Goal: Task Accomplishment & Management: Manage account settings

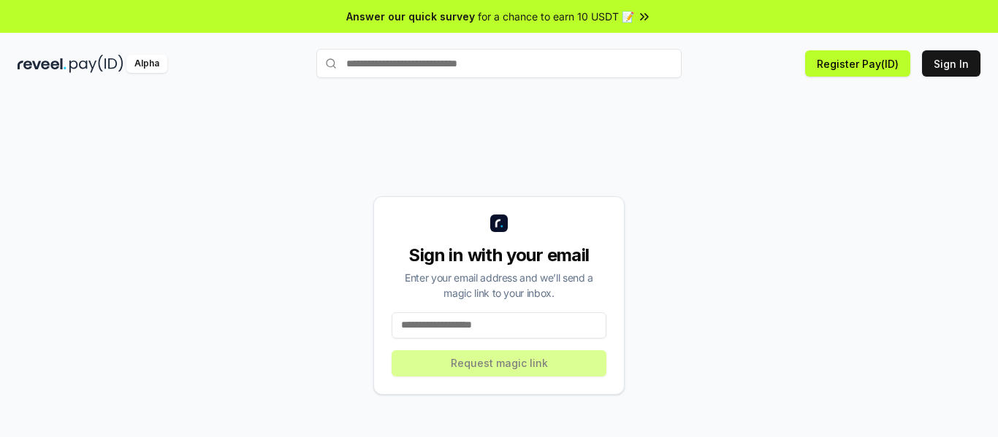
click at [508, 329] on input at bounding box center [498, 326] width 215 height 26
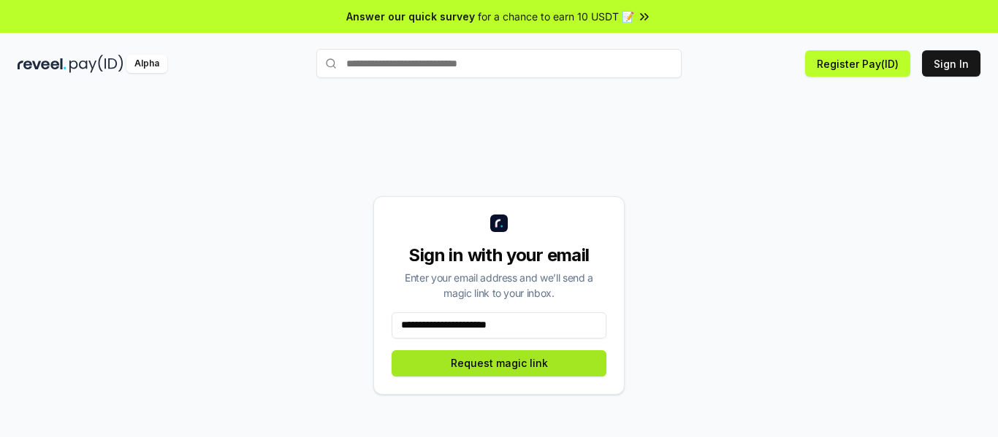
type input "**********"
click at [529, 367] on button "Request magic link" at bounding box center [498, 364] width 215 height 26
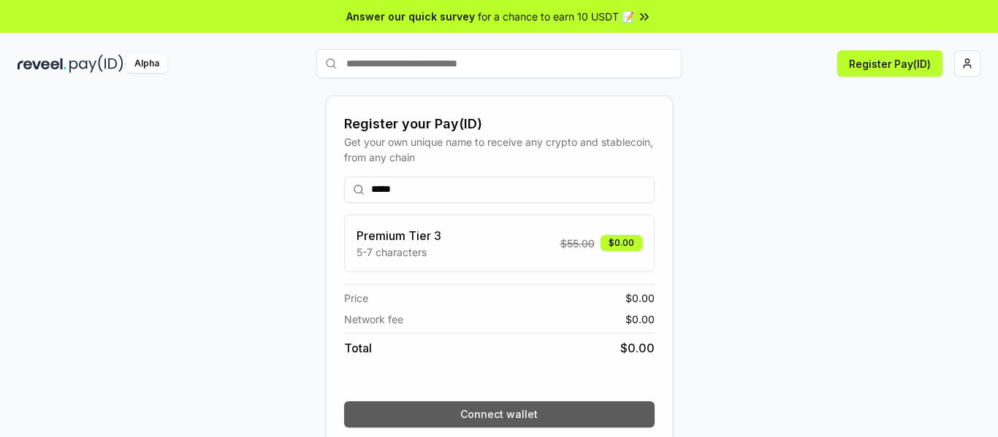
type input "*****"
click at [516, 410] on button "Connect wallet" at bounding box center [499, 415] width 310 height 26
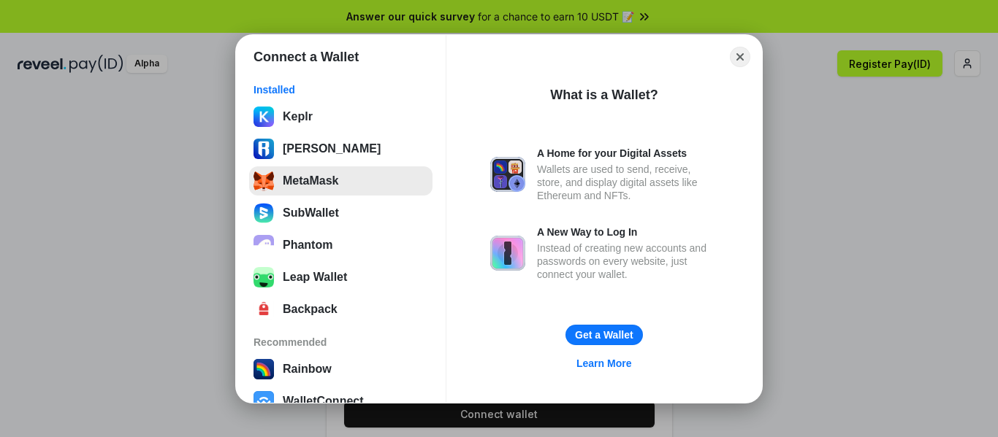
click at [320, 178] on button "MetaMask" at bounding box center [340, 181] width 183 height 29
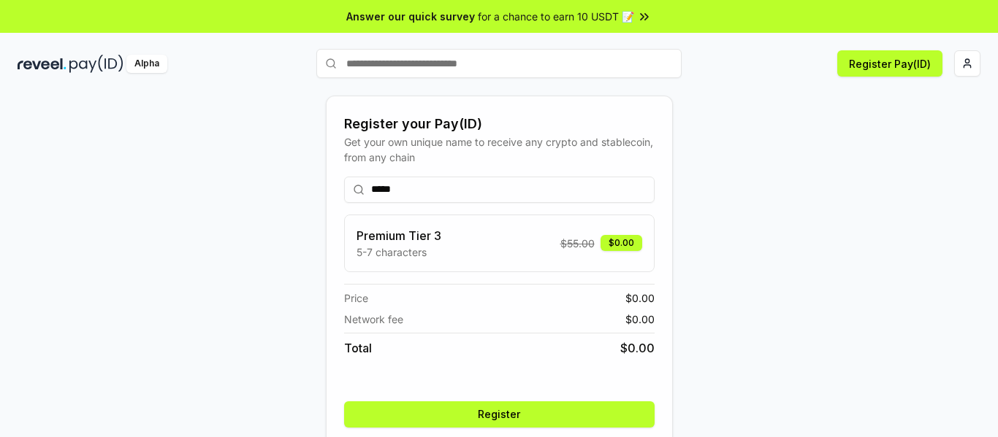
click at [530, 410] on button "Register" at bounding box center [499, 415] width 310 height 26
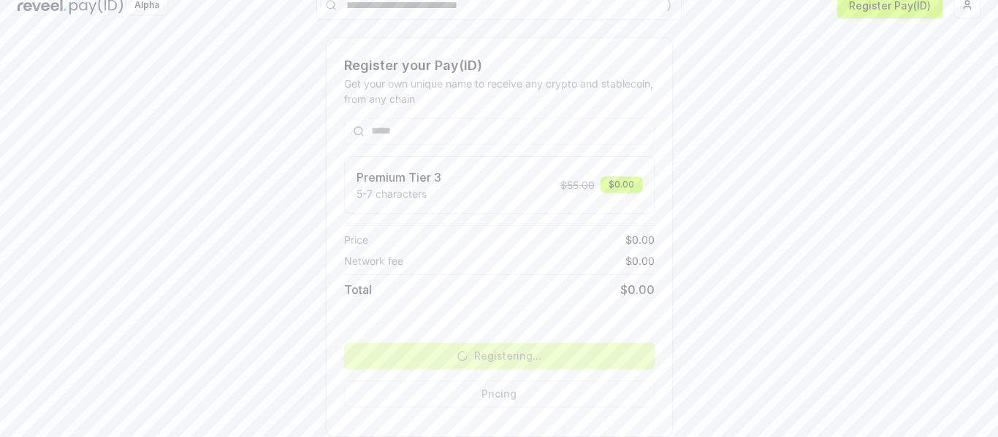
scroll to position [42, 0]
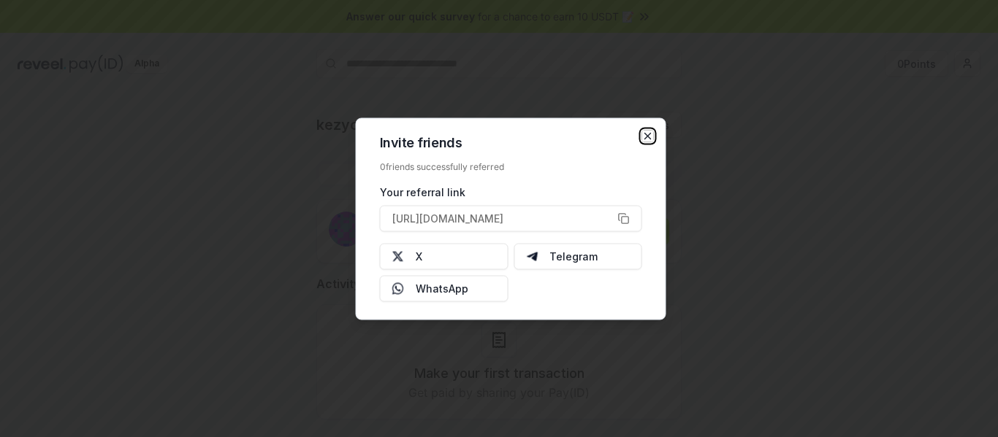
click at [651, 134] on icon "button" at bounding box center [648, 136] width 12 height 12
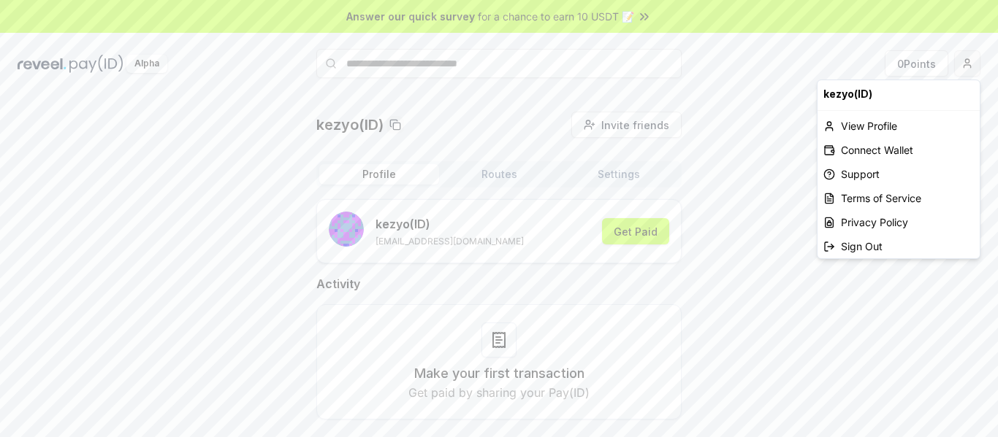
click at [969, 72] on html "Answer our quick survey for a chance to earn 10 USDT 📝 Alpha 0 Points kezyo(ID)…" at bounding box center [499, 218] width 998 height 437
click at [887, 246] on div "Sign Out" at bounding box center [898, 246] width 162 height 24
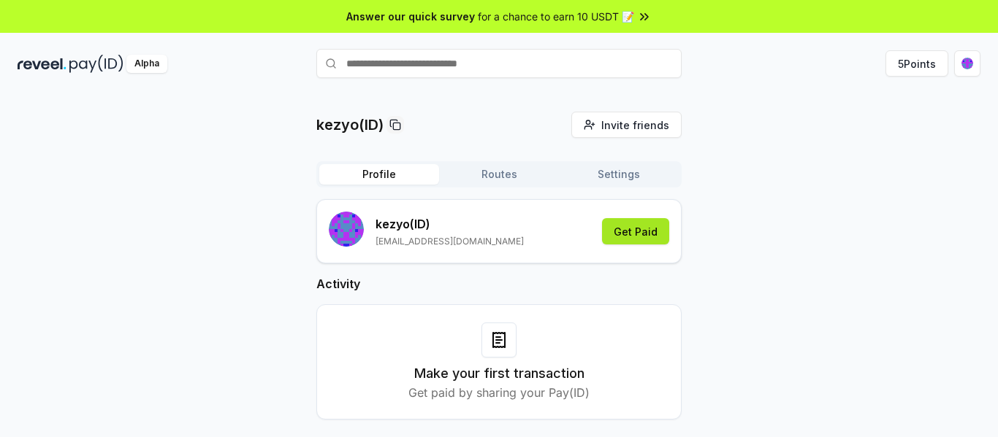
click at [643, 229] on button "Get Paid" at bounding box center [635, 231] width 67 height 26
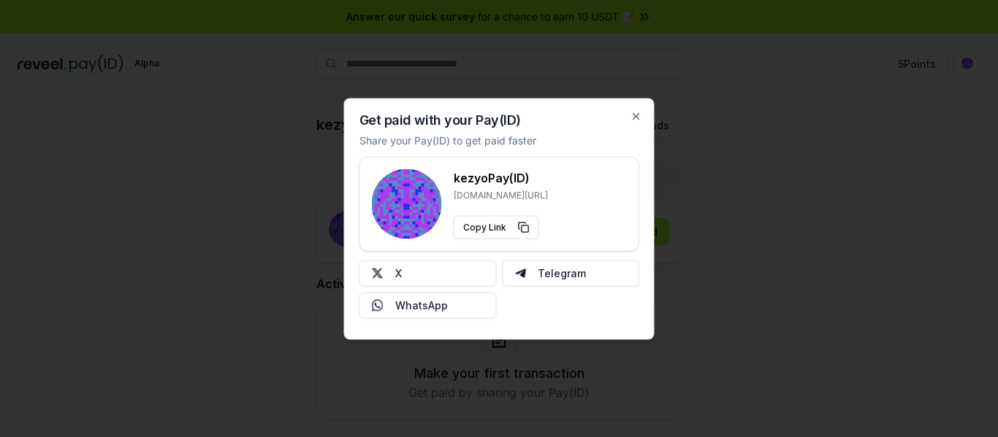
click at [639, 105] on div "Get paid with your Pay(ID) Share your Pay(ID) to get paid faster kezyo Pay(ID) …" at bounding box center [499, 219] width 310 height 242
click at [635, 114] on icon "button" at bounding box center [636, 116] width 12 height 12
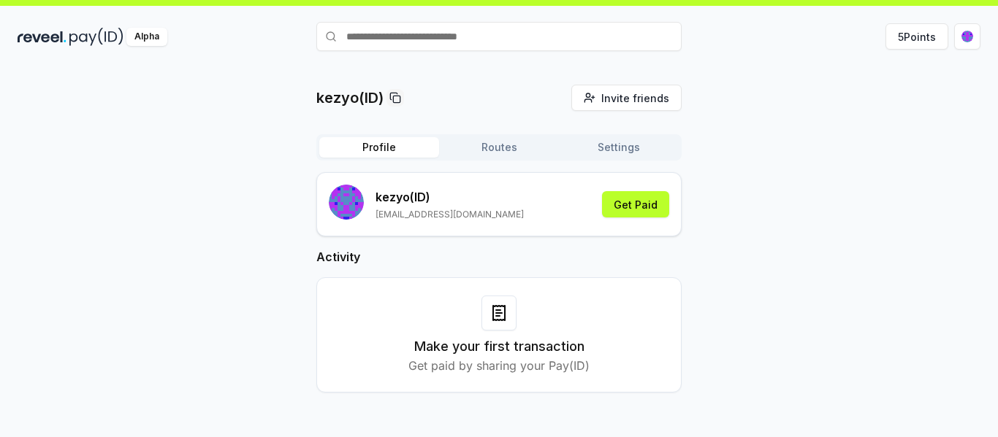
scroll to position [42, 0]
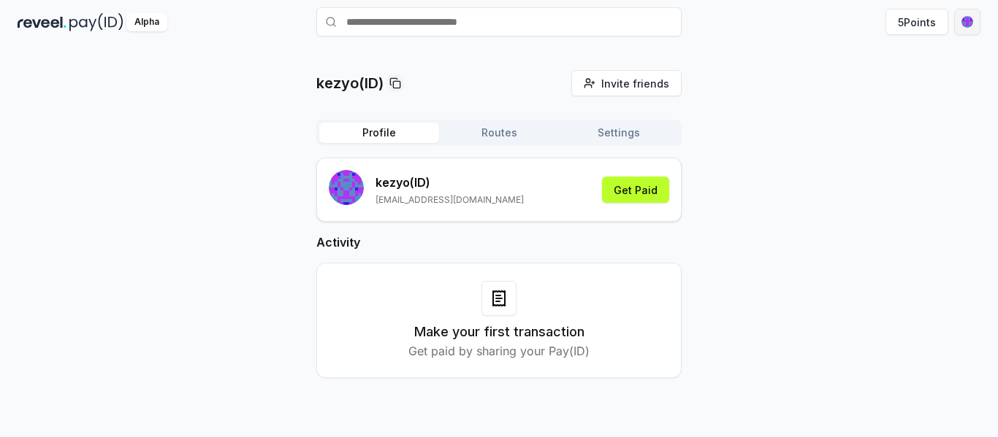
click at [956, 23] on html "Answer our quick survey for a chance to earn 10 USDT 📝 Alpha 5 Points kezyo(ID)…" at bounding box center [499, 218] width 998 height 437
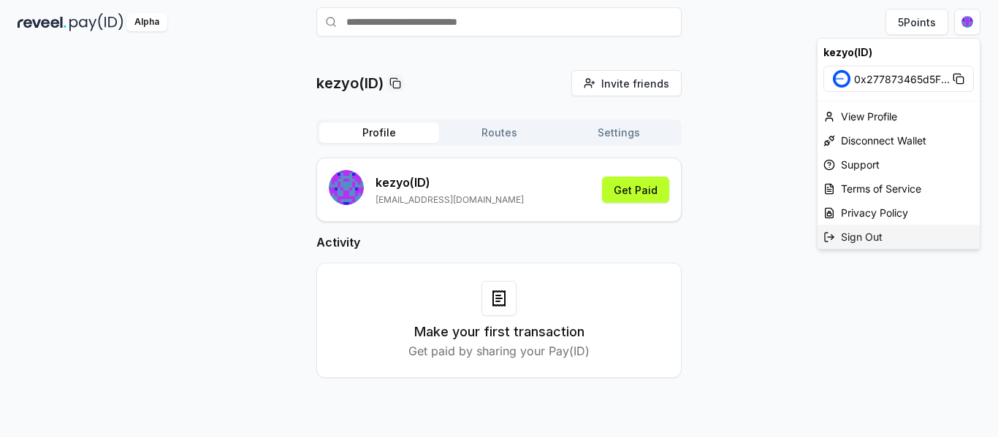
click at [868, 237] on div "Sign Out" at bounding box center [898, 237] width 162 height 24
